Goal: Transaction & Acquisition: Purchase product/service

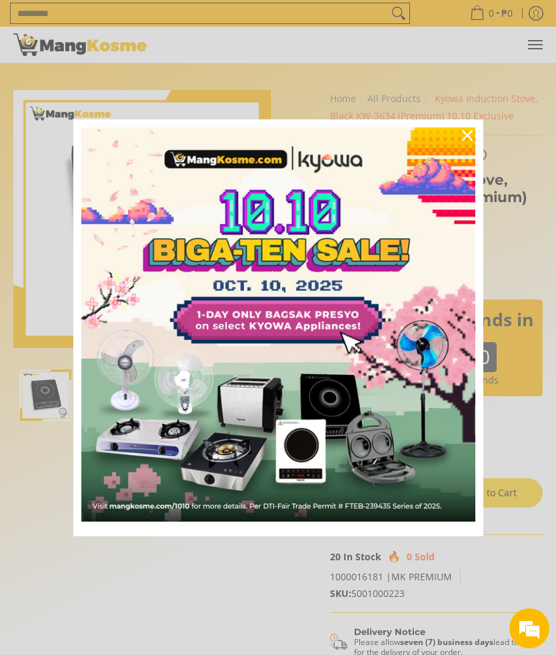
click at [163, 76] on div "Marketing offer form" at bounding box center [278, 327] width 556 height 655
click at [468, 141] on div "Close" at bounding box center [467, 135] width 21 height 21
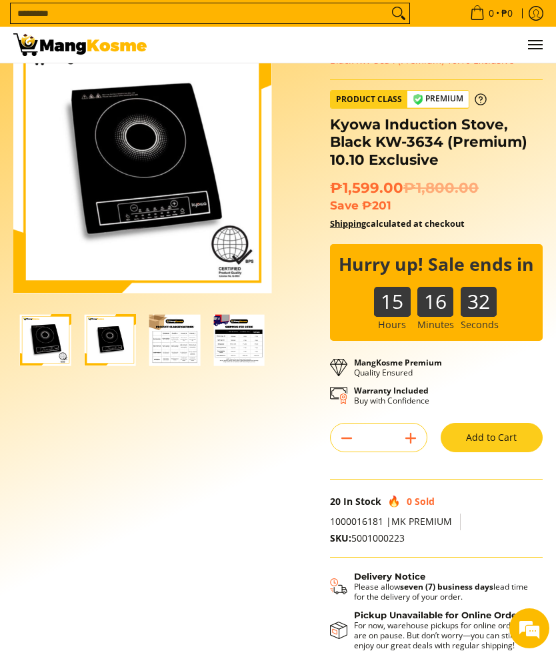
scroll to position [53, 0]
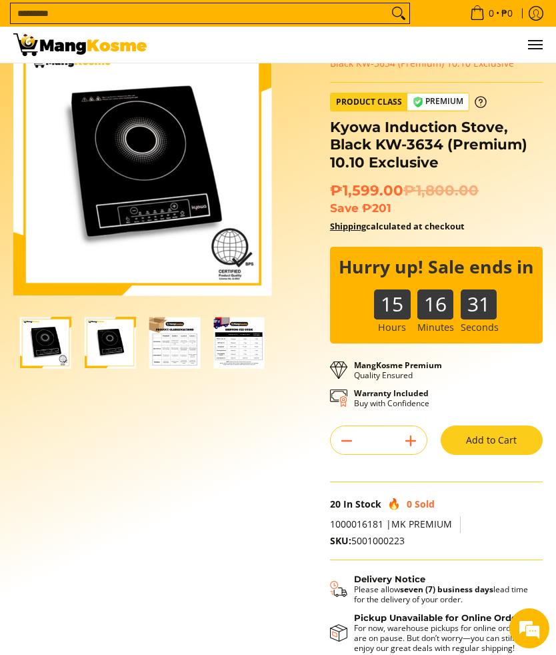
click at [489, 425] on button "Add to Cart" at bounding box center [492, 439] width 102 height 29
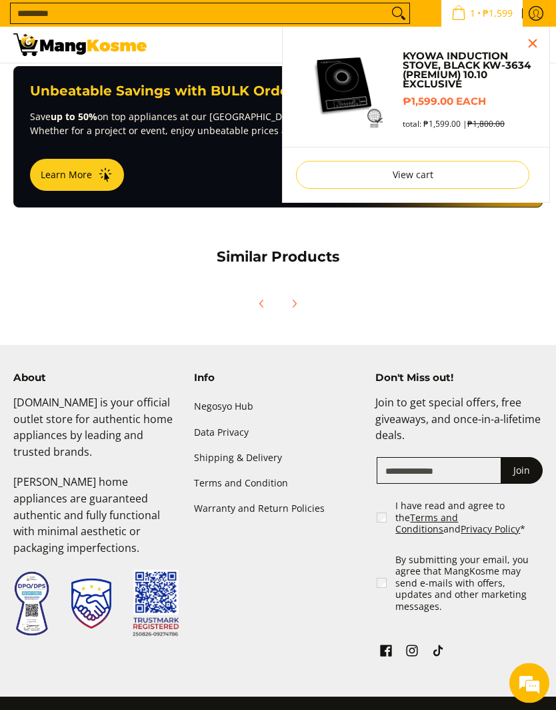
scroll to position [1010, 0]
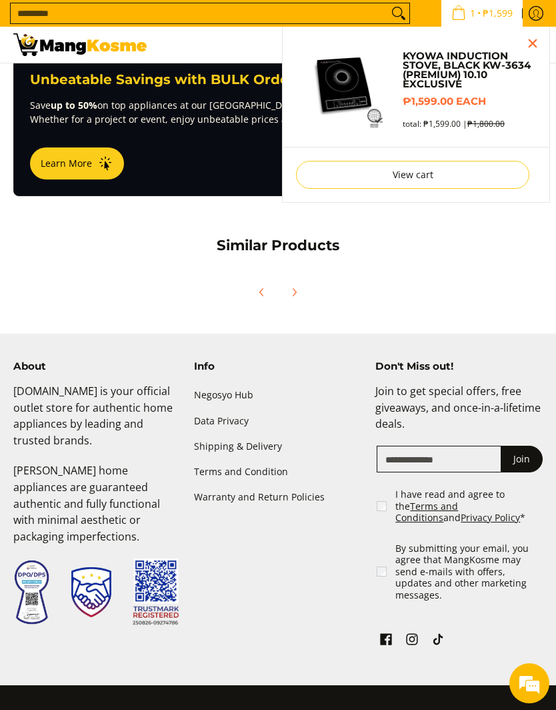
click at [405, 445] on input "Email" at bounding box center [439, 458] width 125 height 27
click at [399, 445] on input "Email" at bounding box center [439, 458] width 125 height 27
click at [469, 445] on input "Email" at bounding box center [439, 458] width 125 height 27
click at [473, 445] on input "Email" at bounding box center [439, 458] width 125 height 27
click at [496, 445] on input "Email" at bounding box center [439, 458] width 125 height 27
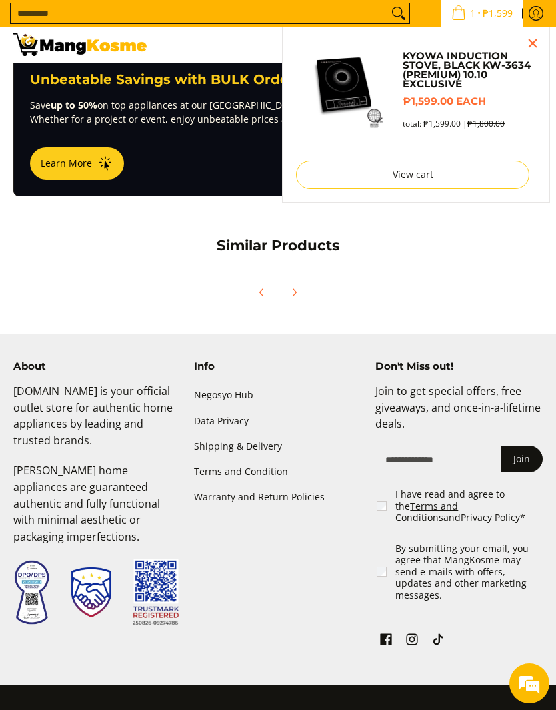
click at [394, 445] on input "Email" at bounding box center [439, 458] width 125 height 27
click at [329, 181] on link "View cart" at bounding box center [412, 175] width 233 height 28
